Goal: Navigation & Orientation: Find specific page/section

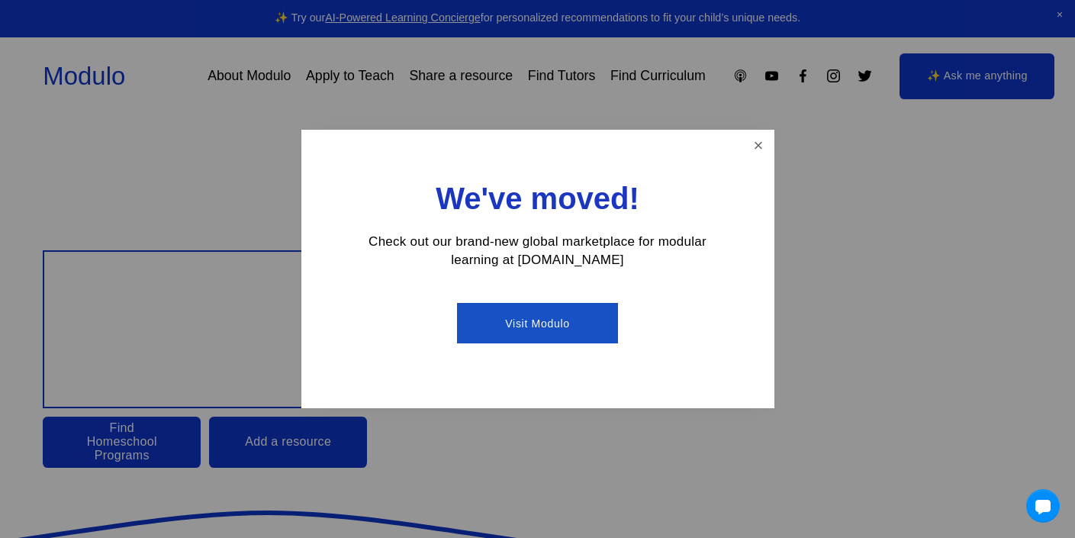
scroll to position [10, 0]
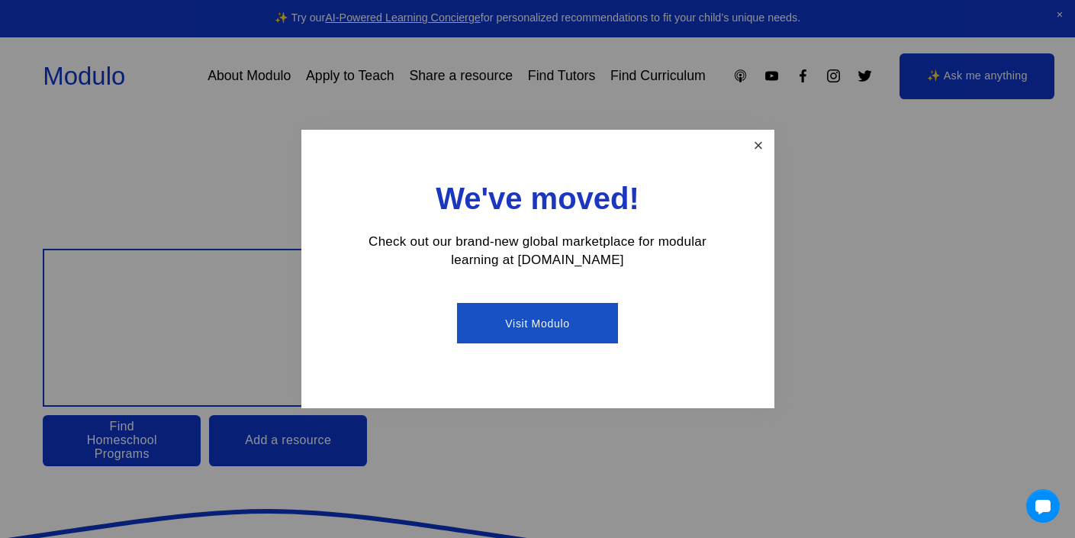
click at [758, 138] on link "Close" at bounding box center [758, 145] width 27 height 27
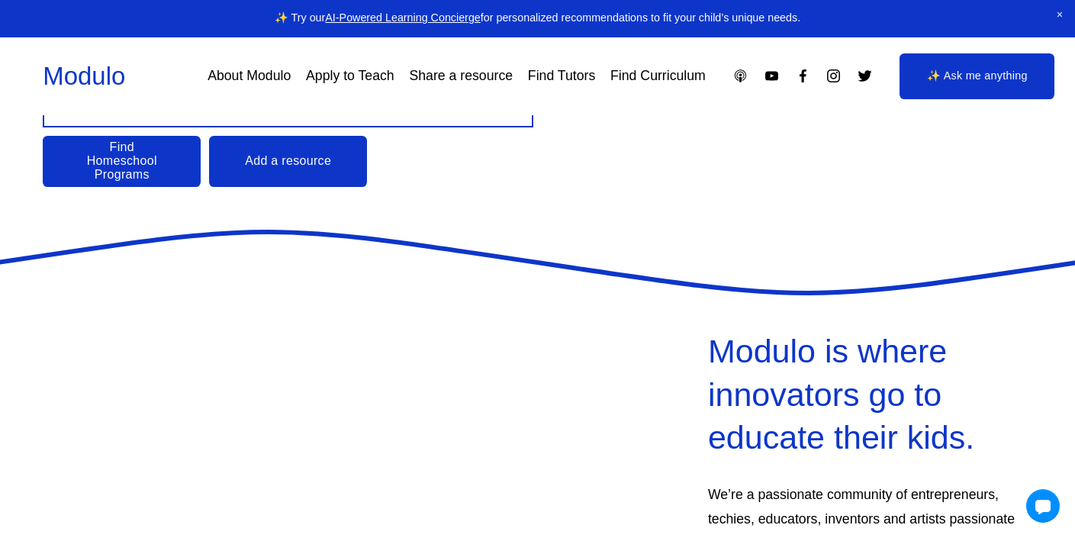
scroll to position [0, 0]
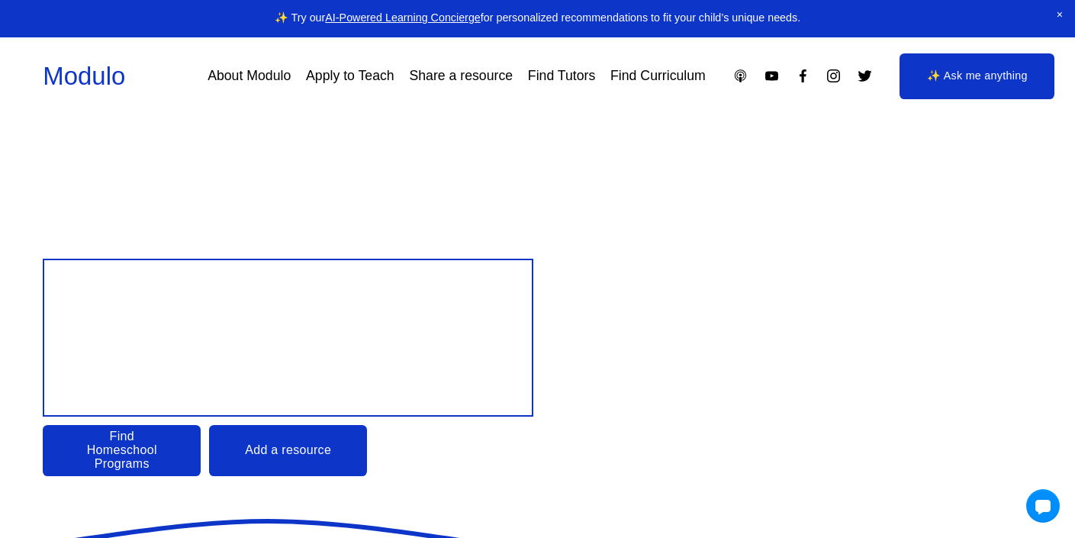
click at [351, 76] on link "Apply to Teach" at bounding box center [350, 76] width 88 height 27
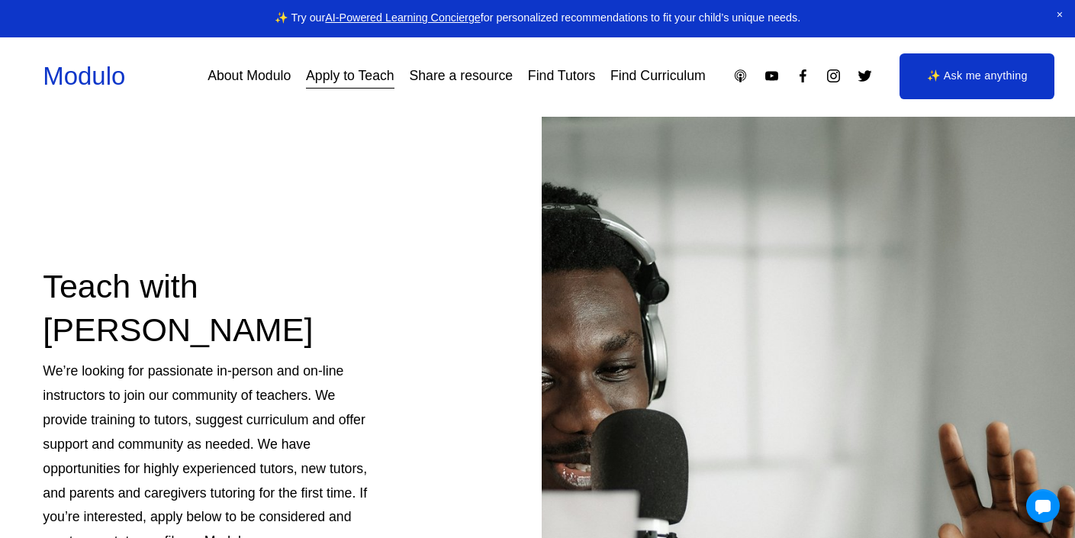
click at [259, 79] on link "About Modulo" at bounding box center [249, 76] width 83 height 27
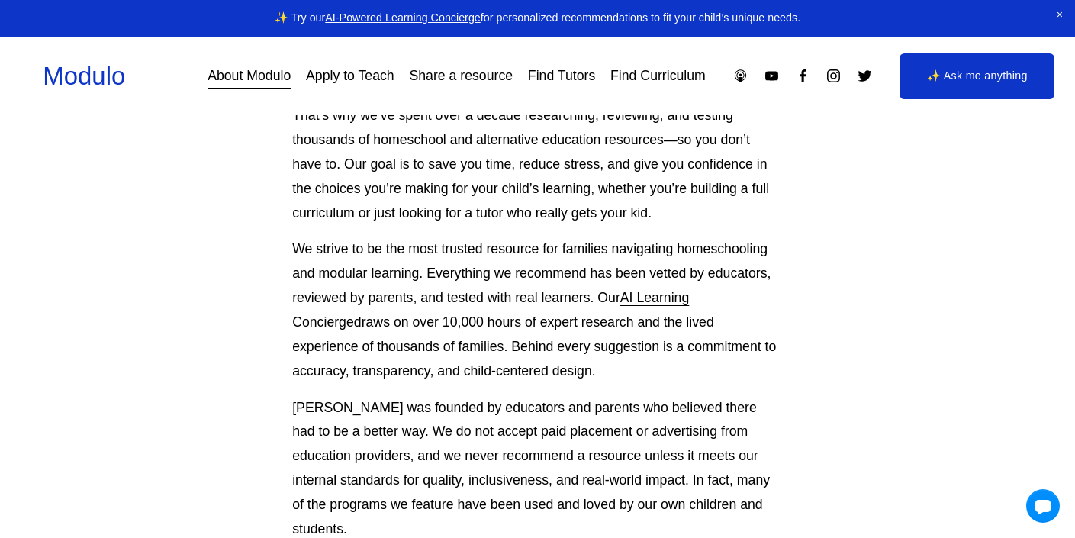
scroll to position [202, 0]
